Goal: Information Seeking & Learning: Learn about a topic

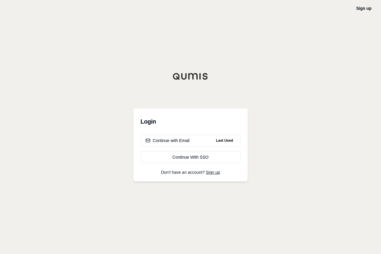
click at [169, 141] on div "Continue with Email" at bounding box center [167, 141] width 44 height 6
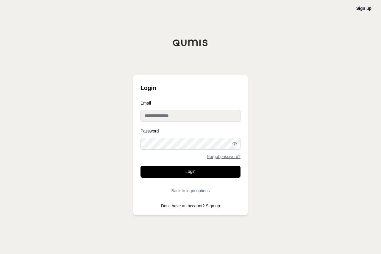
click at [169, 115] on input "Email" at bounding box center [190, 116] width 100 height 12
type input "**********"
click at [140, 166] on button "Login" at bounding box center [190, 172] width 100 height 12
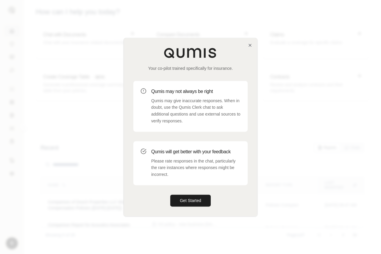
click at [186, 203] on button "Get Started" at bounding box center [190, 201] width 40 height 12
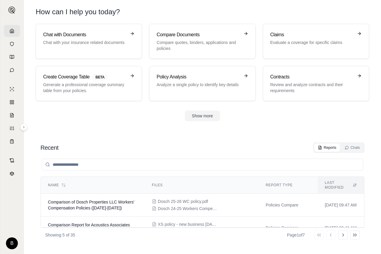
click at [192, 40] on p "Compare quotes, binders, applications and policies" at bounding box center [197, 46] width 83 height 12
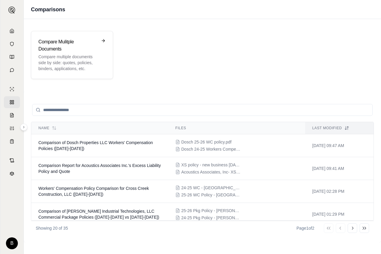
click at [71, 56] on p "Compare multiple documents side by side: quotes, policies, binders, application…" at bounding box center [67, 63] width 59 height 18
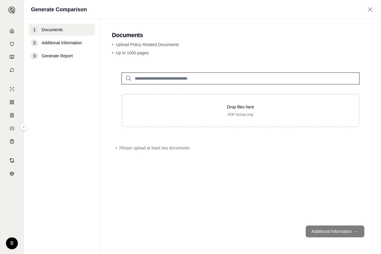
click at [208, 109] on p "Drop files here" at bounding box center [240, 107] width 218 height 6
type input "**********"
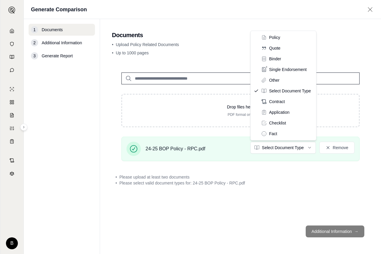
click at [309, 146] on html "B Generate Comparison 1 Documents 2 Additional Information 3 Generate Report Do…" at bounding box center [190, 127] width 381 height 254
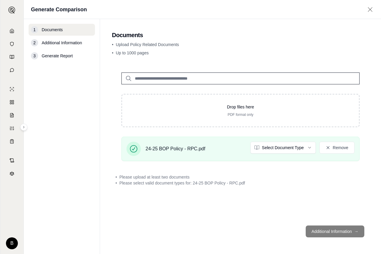
click at [212, 109] on p "Drop files here" at bounding box center [240, 107] width 218 height 6
type input "**********"
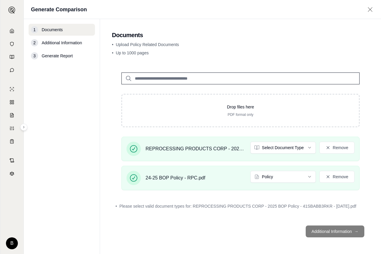
click at [309, 149] on html "B Generate Comparison 1 Documents 2 Additional Information 3 Generate Report Do…" at bounding box center [190, 127] width 381 height 254
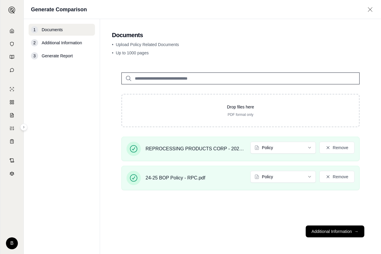
click at [329, 232] on button "Additional Information →" at bounding box center [334, 232] width 59 height 12
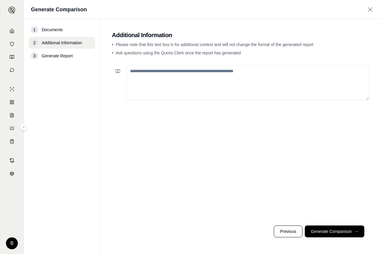
click at [331, 232] on button "Generate Comparison →" at bounding box center [334, 232] width 59 height 12
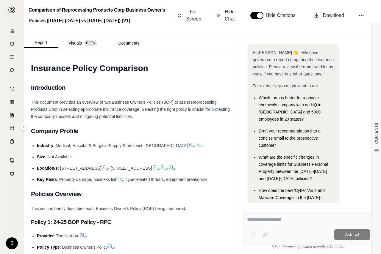
scroll to position [39, 0]
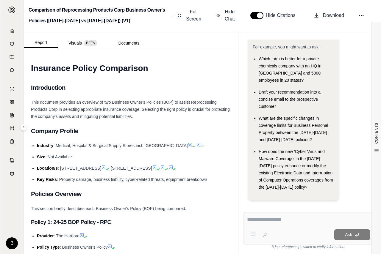
click at [257, 221] on textarea at bounding box center [308, 219] width 123 height 7
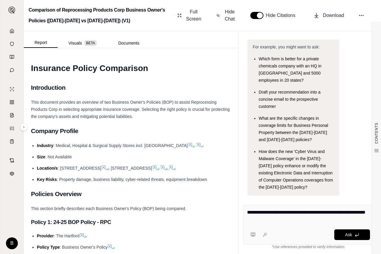
type textarea "**********"
click at [346, 237] on span "Ask" at bounding box center [348, 235] width 7 height 5
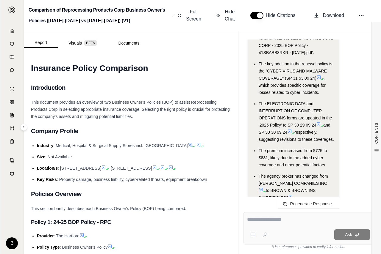
scroll to position [1939, 0]
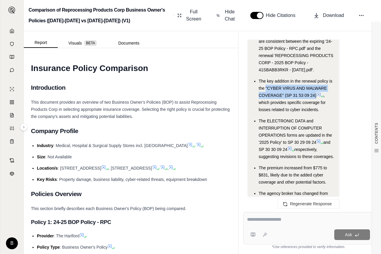
drag, startPoint x: 267, startPoint y: 108, endPoint x: 317, endPoint y: 117, distance: 50.8
click at [317, 98] on span "The key addition in the renewal policy is the "CYBER VIRUS AND MALWARE COVERAGE…" at bounding box center [294, 88] width 73 height 19
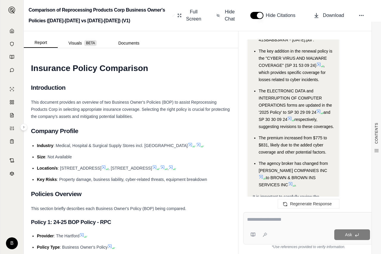
scroll to position [1969, 0]
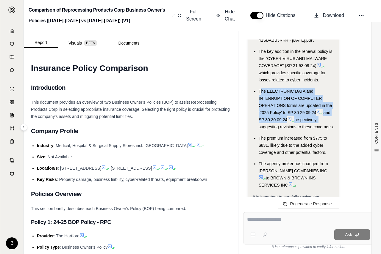
drag, startPoint x: 260, startPoint y: 112, endPoint x: 324, endPoint y: 142, distance: 70.6
click at [324, 131] on li "The ELECTRONIC DATA and INTERRUPTION OF COMPUTER OPERATIONS forms are updated i…" at bounding box center [295, 109] width 75 height 43
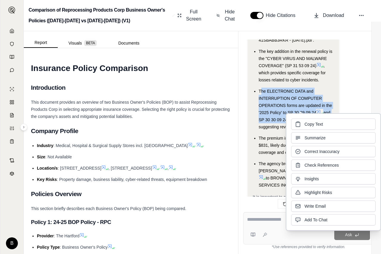
copy li "he ELECTRONIC DATA and INTERRUPTION OF COMPUTER OPERATIONS forms are updated in…"
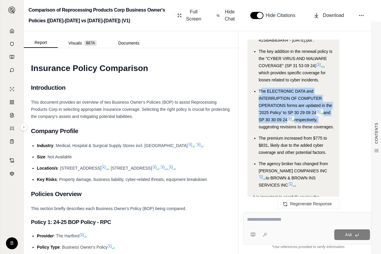
click at [262, 233] on icon at bounding box center [264, 235] width 5 height 5
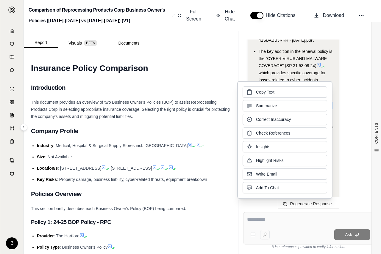
click at [258, 235] on button at bounding box center [253, 235] width 12 height 12
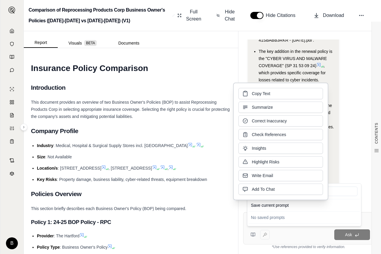
click at [266, 219] on div "No saved prompts" at bounding box center [303, 218] width 111 height 10
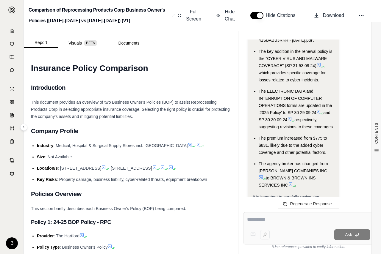
click at [294, 230] on div "Ask" at bounding box center [320, 235] width 100 height 11
click at [279, 233] on div "Ask" at bounding box center [320, 235] width 100 height 11
click at [277, 239] on div "Ask" at bounding box center [320, 235] width 100 height 11
click at [275, 219] on textarea at bounding box center [308, 219] width 123 height 7
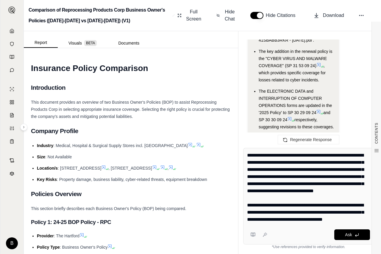
scroll to position [113, 0]
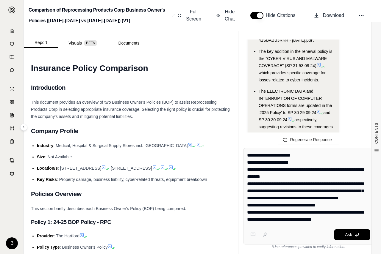
click at [291, 232] on div "Ask" at bounding box center [320, 235] width 100 height 11
drag, startPoint x: 247, startPoint y: 154, endPoint x: 350, endPoint y: 227, distance: 126.2
click at [350, 227] on div "Ask" at bounding box center [308, 196] width 131 height 97
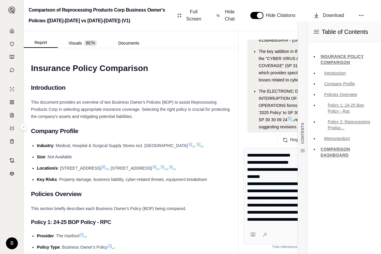
scroll to position [114, 0]
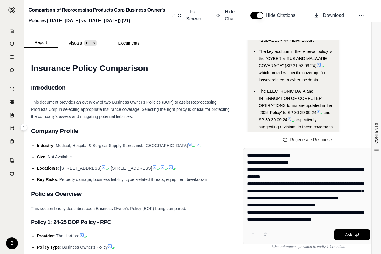
drag, startPoint x: 249, startPoint y: 156, endPoint x: 386, endPoint y: 218, distance: 150.1
click at [380, 218] on html "B Comparison of Reprocessing Products Corp Business Owner's Policies ([DATE]-[D…" at bounding box center [190, 127] width 381 height 254
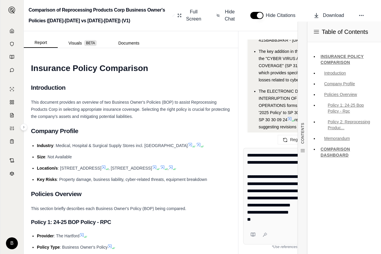
scroll to position [50, 0]
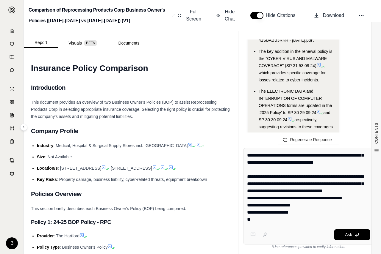
drag, startPoint x: 248, startPoint y: 155, endPoint x: 395, endPoint y: 226, distance: 163.6
click at [380, 226] on html "B Comparison of Reprocessing Products Corp Business Owner's Policies ([DATE]-[D…" at bounding box center [190, 127] width 381 height 254
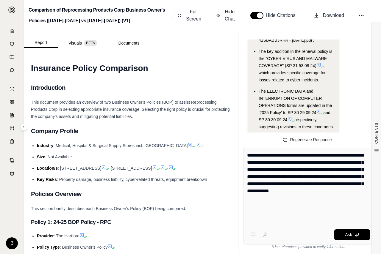
scroll to position [0, 0]
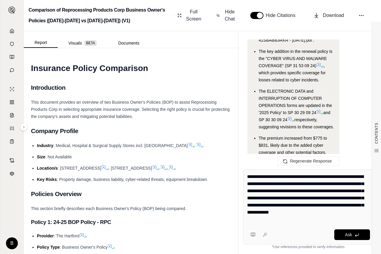
drag, startPoint x: 247, startPoint y: 177, endPoint x: 370, endPoint y: 224, distance: 131.4
type textarea "**********"
click at [370, 224] on div "**********" at bounding box center [308, 207] width 131 height 75
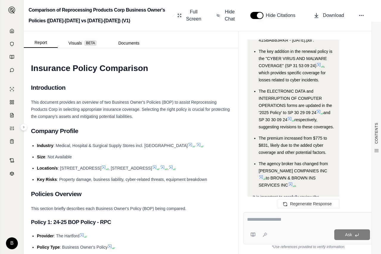
click at [261, 220] on textarea at bounding box center [308, 219] width 123 height 7
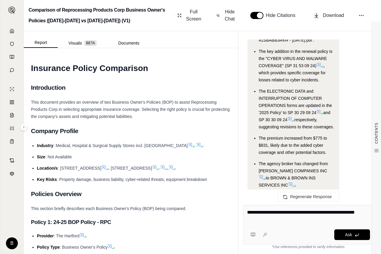
type textarea "**********"
click at [349, 234] on span "Ask" at bounding box center [348, 235] width 7 height 5
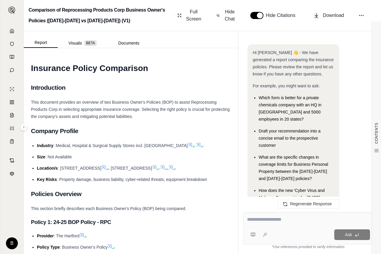
scroll to position [2573, 0]
